Goal: Transaction & Acquisition: Purchase product/service

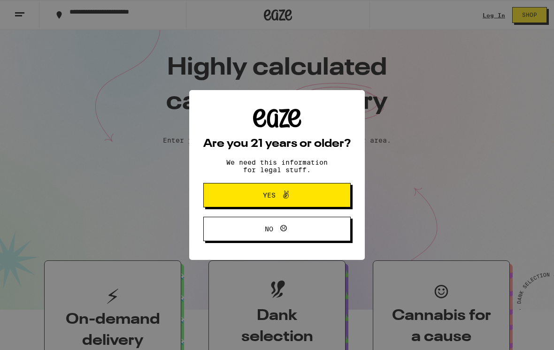
click at [487, 14] on div "Are you 21 years or older? We need this information for legal stuff. Yes No" at bounding box center [277, 175] width 554 height 350
click at [297, 189] on button "Yes" at bounding box center [276, 195] width 147 height 24
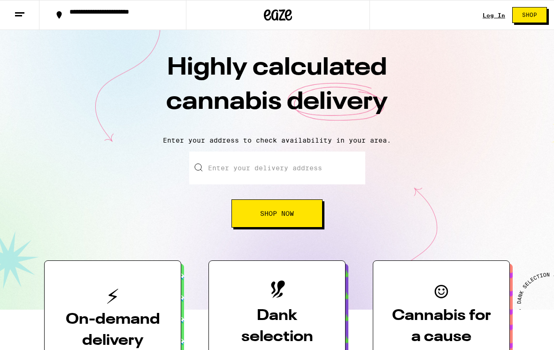
click at [496, 18] on link "Log In" at bounding box center [493, 15] width 23 height 6
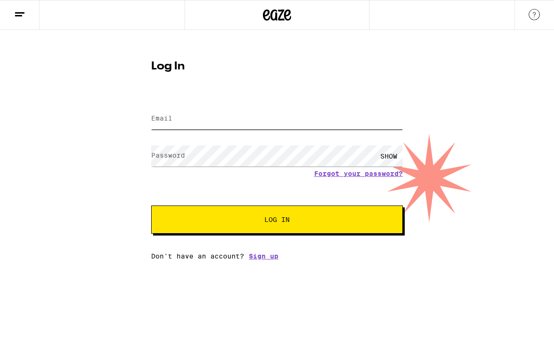
click at [253, 122] on input "Email" at bounding box center [276, 118] width 251 height 21
type input "[EMAIL_ADDRESS][DOMAIN_NAME]"
click at [277, 221] on button "Log In" at bounding box center [276, 219] width 251 height 28
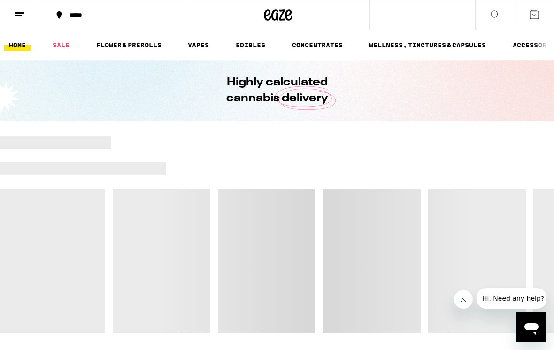
click at [74, 15] on div "*****" at bounding box center [118, 15] width 107 height 7
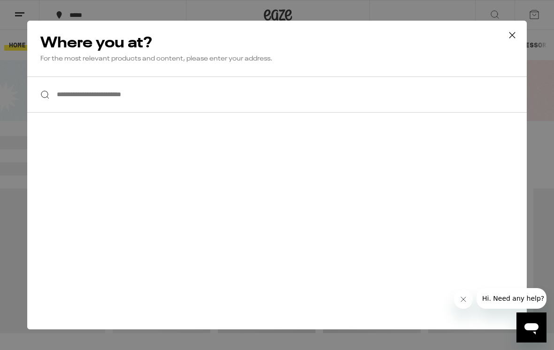
click at [90, 104] on input "**********" at bounding box center [276, 94] width 499 height 36
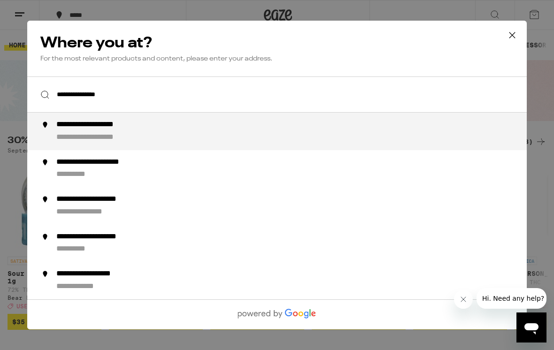
click at [147, 130] on div "**********" at bounding box center [104, 125] width 97 height 10
type input "**********"
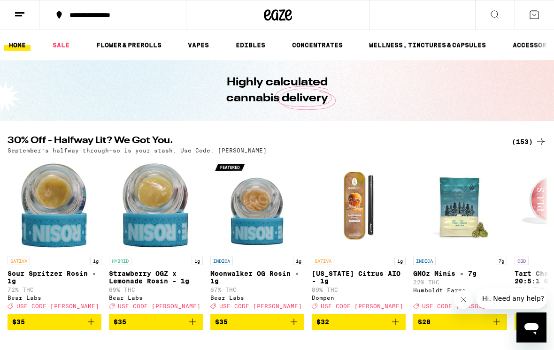
click at [525, 146] on div "(153)" at bounding box center [528, 141] width 35 height 11
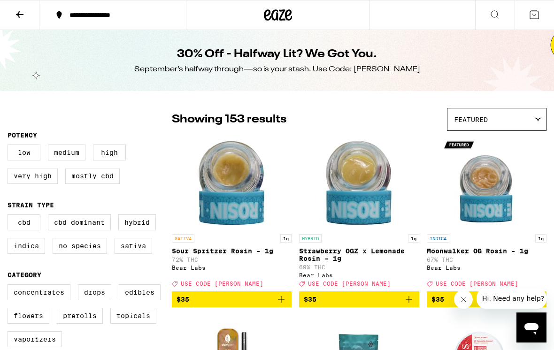
click at [276, 21] on icon at bounding box center [278, 14] width 14 height 11
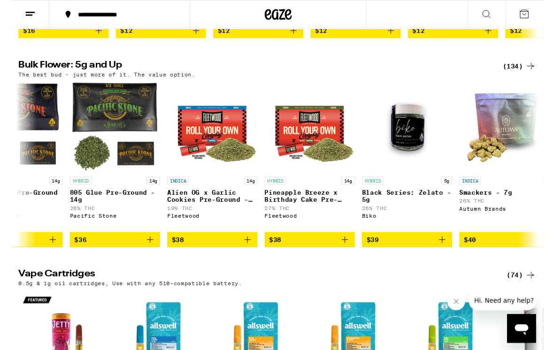
scroll to position [0, 1873]
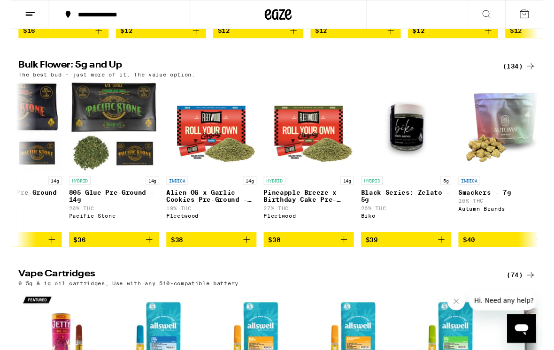
click at [340, 255] on span "$38" at bounding box center [309, 249] width 84 height 11
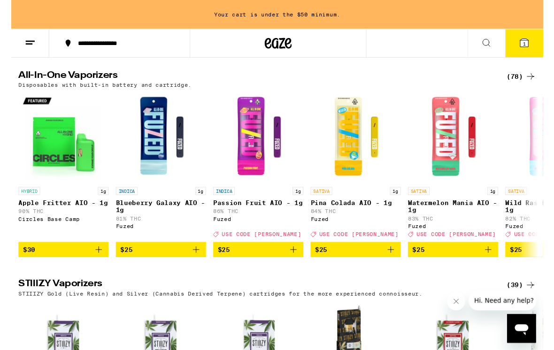
scroll to position [1866, 0]
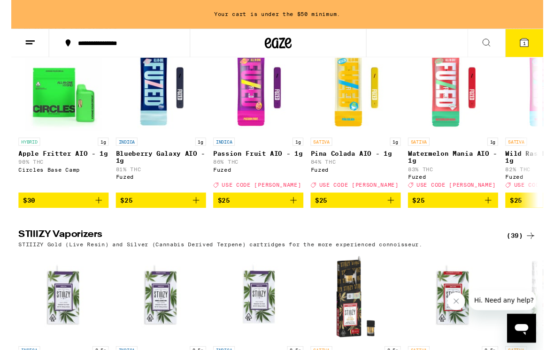
click at [86, 214] on icon "Add to bag" at bounding box center [90, 208] width 11 height 11
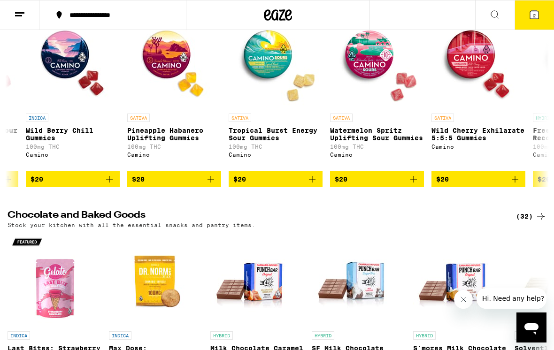
scroll to position [0, 6771]
click at [415, 185] on icon "Add to bag" at bounding box center [413, 179] width 11 height 11
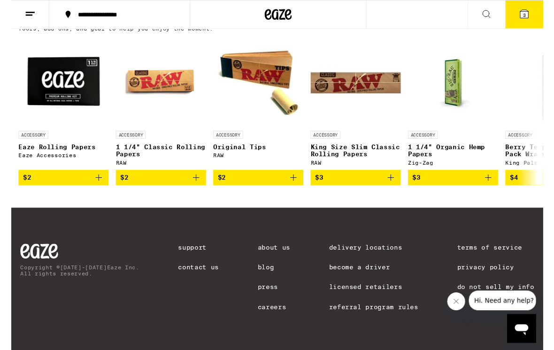
scroll to position [4350, 0]
click at [529, 20] on button "3" at bounding box center [533, 14] width 39 height 29
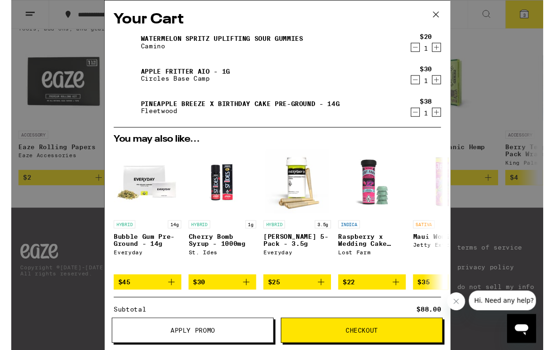
scroll to position [0, 3594]
